Goal: Task Accomplishment & Management: Use online tool/utility

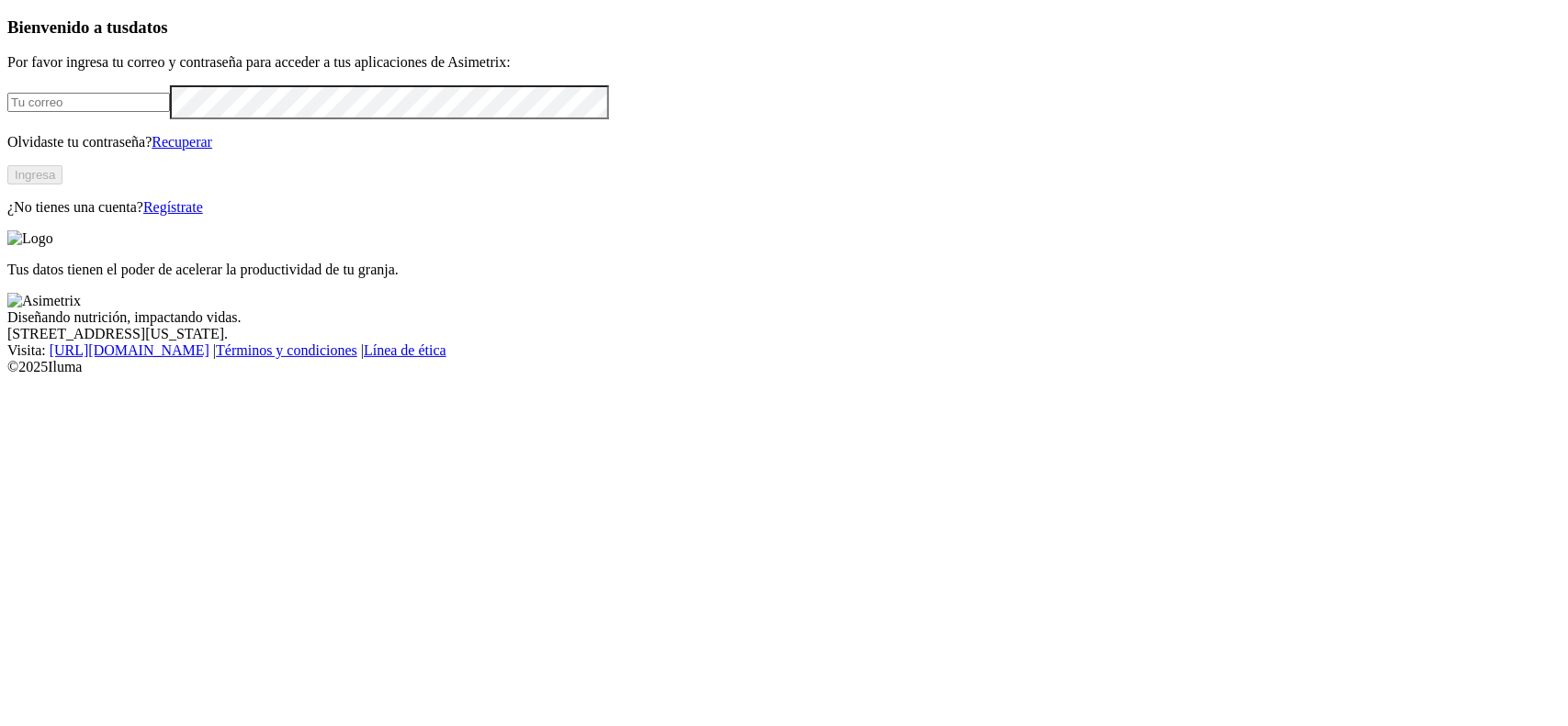
type input "[PERSON_NAME][EMAIL_ADDRESS][DOMAIN_NAME]"
click at [62, 185] on button "Ingresa" at bounding box center [34, 175] width 55 height 20
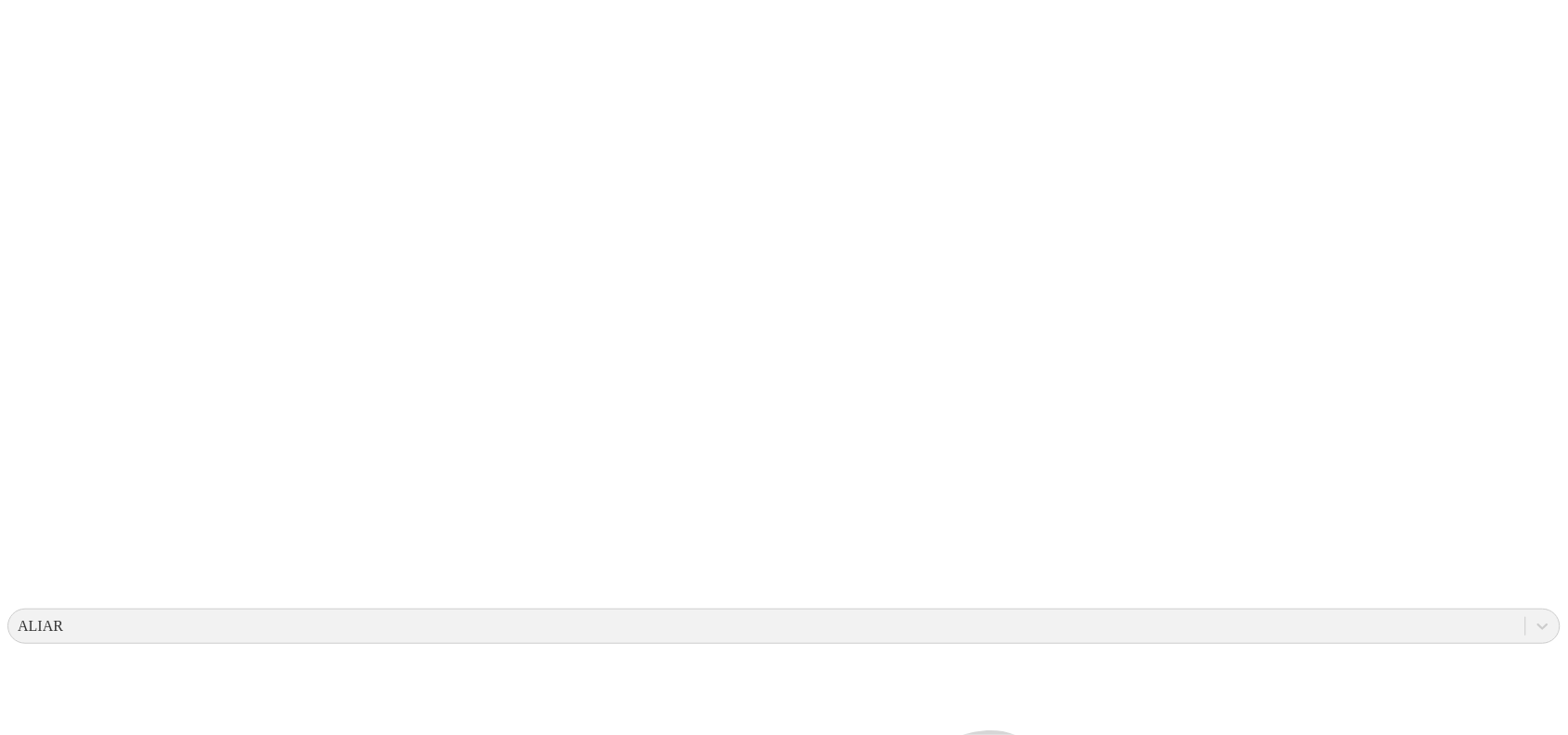
scroll to position [151, 0]
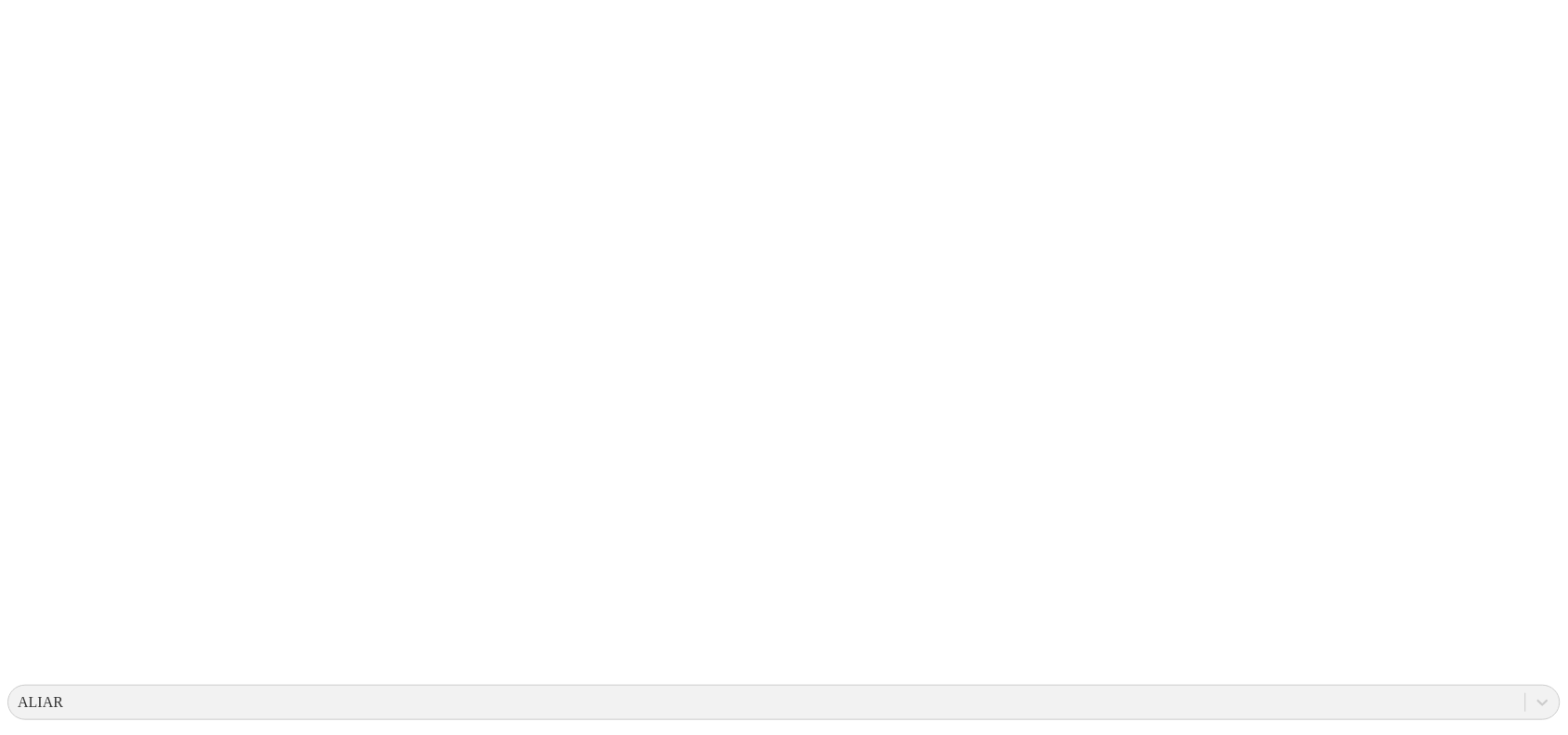
scroll to position [0, 0]
